Goal: Task Accomplishment & Management: Complete application form

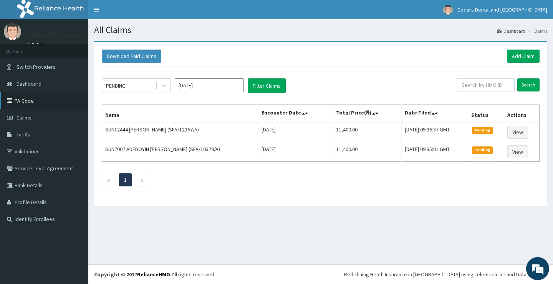
click at [19, 99] on link "PA Code" at bounding box center [44, 100] width 88 height 17
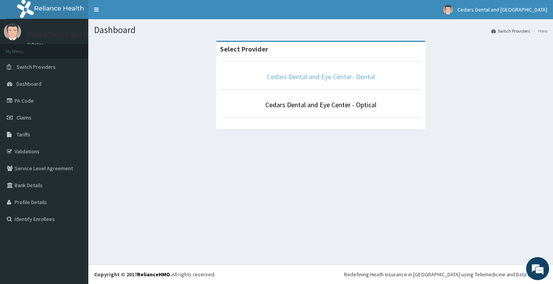
click at [332, 76] on link "Cedars Dental and Eye Center- Dental" at bounding box center [321, 76] width 108 height 9
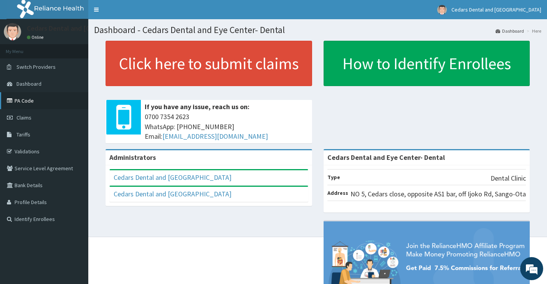
click at [26, 101] on link "PA Code" at bounding box center [44, 100] width 88 height 17
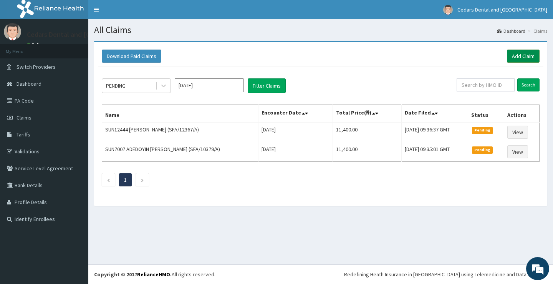
click at [517, 53] on link "Add Claim" at bounding box center [523, 56] width 33 height 13
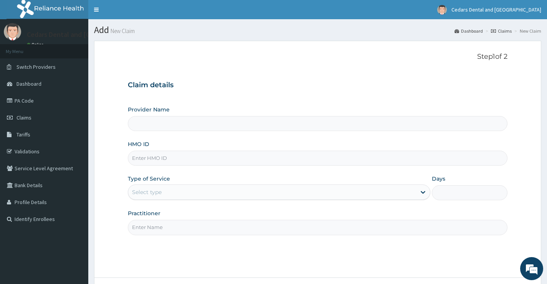
drag, startPoint x: 179, startPoint y: 155, endPoint x: 216, endPoint y: 156, distance: 37.2
click at [185, 155] on input "HMO ID" at bounding box center [318, 157] width 380 height 15
type input "Cedars Dental and Eye Center- Dental"
type input "SFA/10379/A"
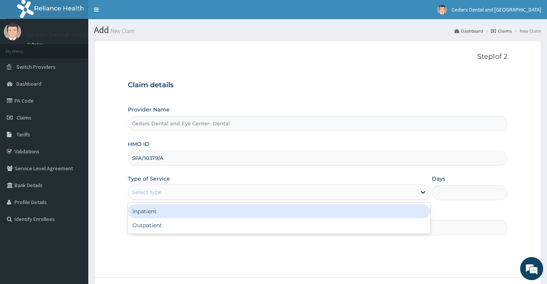
click at [422, 191] on icon at bounding box center [423, 192] width 8 height 8
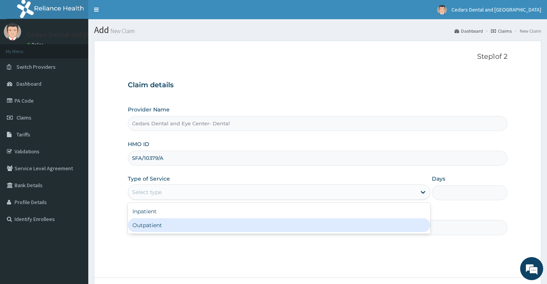
click at [175, 226] on div "Outpatient" at bounding box center [279, 225] width 302 height 14
type input "1"
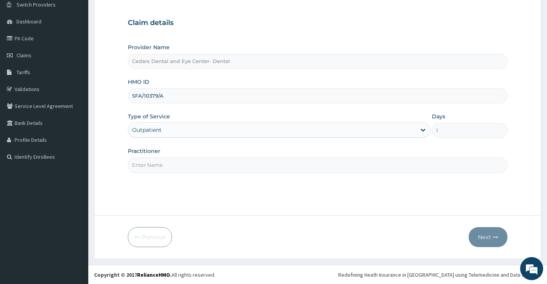
scroll to position [63, 0]
click at [157, 166] on input "Practitioner" at bounding box center [318, 164] width 380 height 15
type input "TUNJI OJO"
click at [485, 235] on button "Next" at bounding box center [488, 236] width 39 height 20
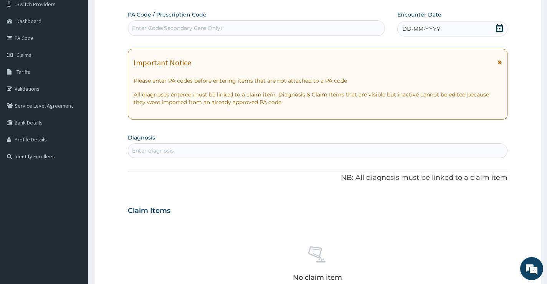
click at [169, 28] on div "Enter Code(Secondary Care Only)" at bounding box center [177, 28] width 90 height 8
type input "PA/A8528A"
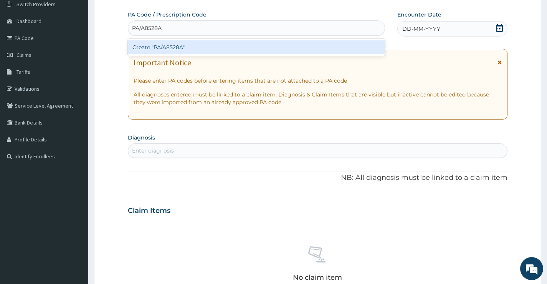
click at [170, 48] on div "Create "PA/A8528A"" at bounding box center [256, 47] width 257 height 14
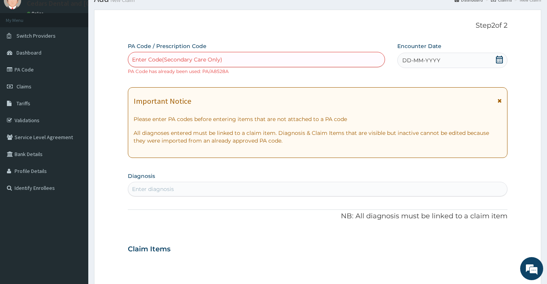
scroll to position [0, 0]
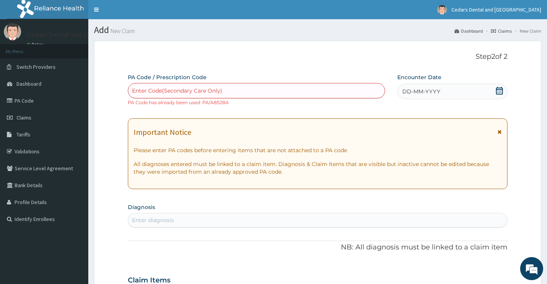
drag, startPoint x: 301, startPoint y: 231, endPoint x: 284, endPoint y: 228, distance: 17.6
click at [301, 231] on div "PA Code / Prescription Code Enter Code(Secondary Care Only) PA Code has already…" at bounding box center [318, 275] width 380 height 404
click at [27, 101] on link "PA Code" at bounding box center [44, 100] width 88 height 17
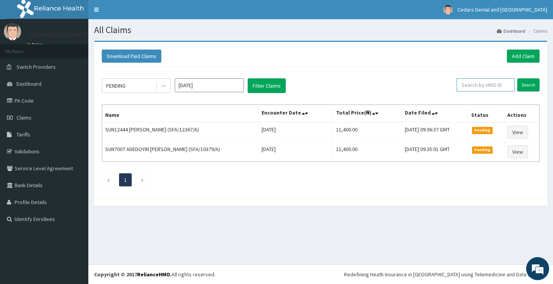
click at [478, 84] on input "text" at bounding box center [485, 84] width 58 height 13
type input "s"
type input "SFA/10379/A"
click at [526, 86] on input "Search" at bounding box center [528, 84] width 22 height 13
